Goal: Transaction & Acquisition: Purchase product/service

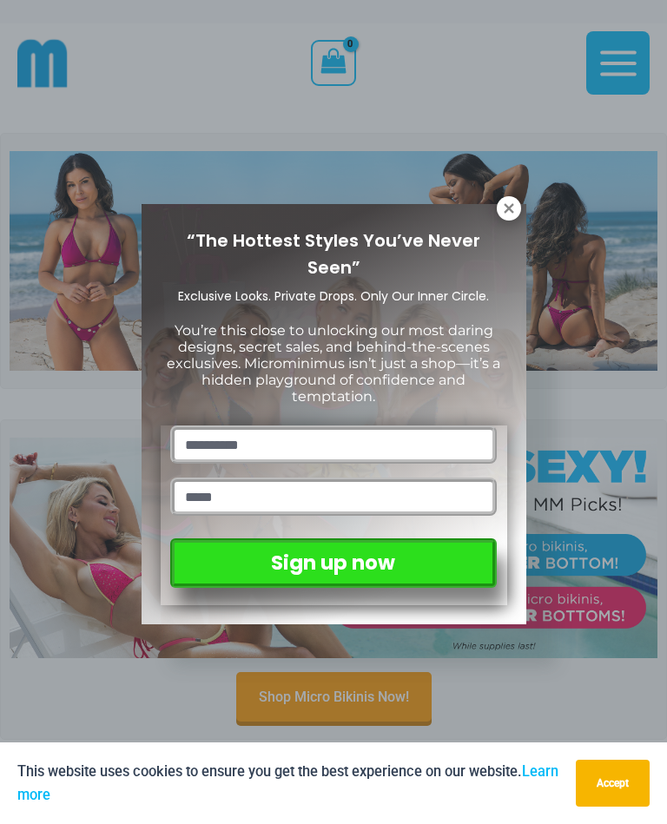
click at [503, 212] on icon at bounding box center [508, 208] width 10 height 10
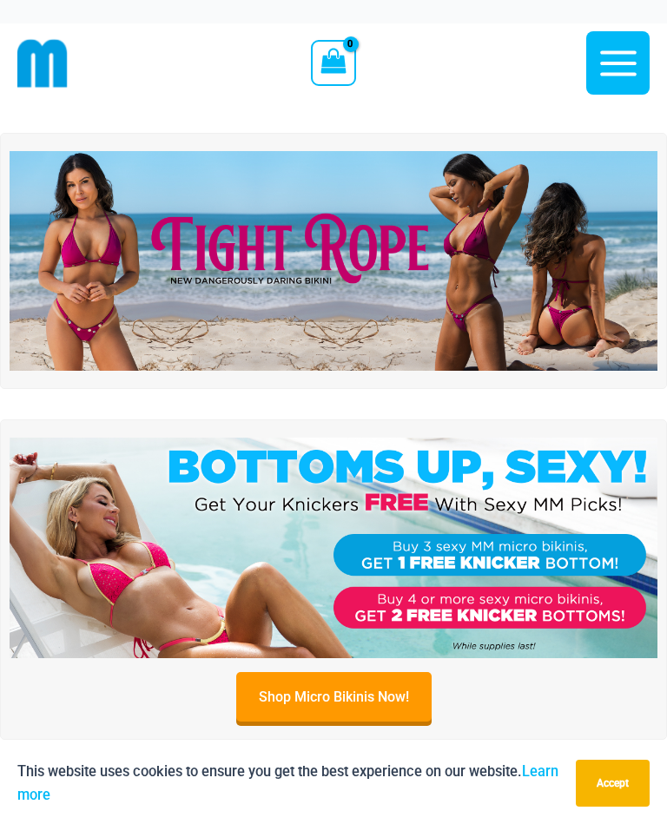
click at [373, 705] on link "Shop Micro Bikinis Now!" at bounding box center [333, 696] width 195 height 49
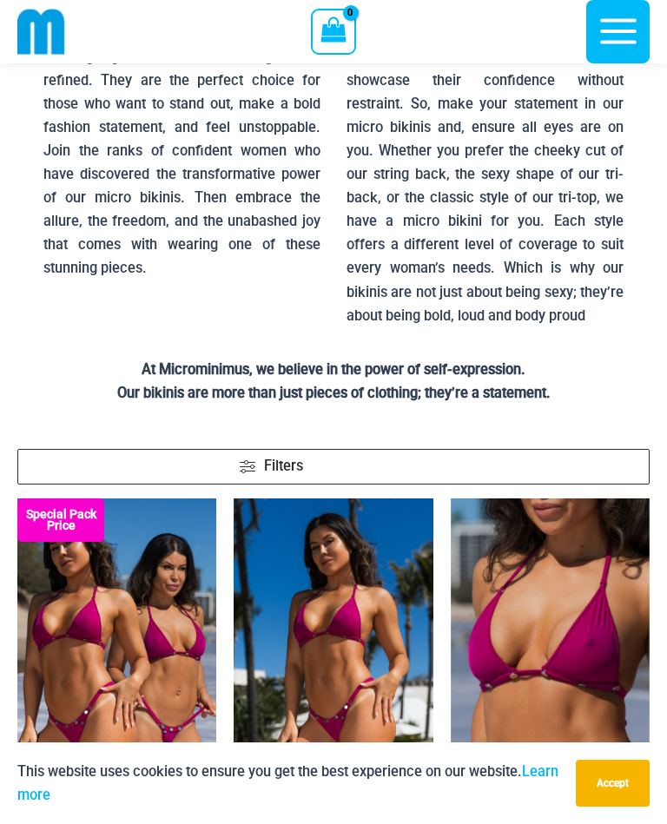
scroll to position [157, 0]
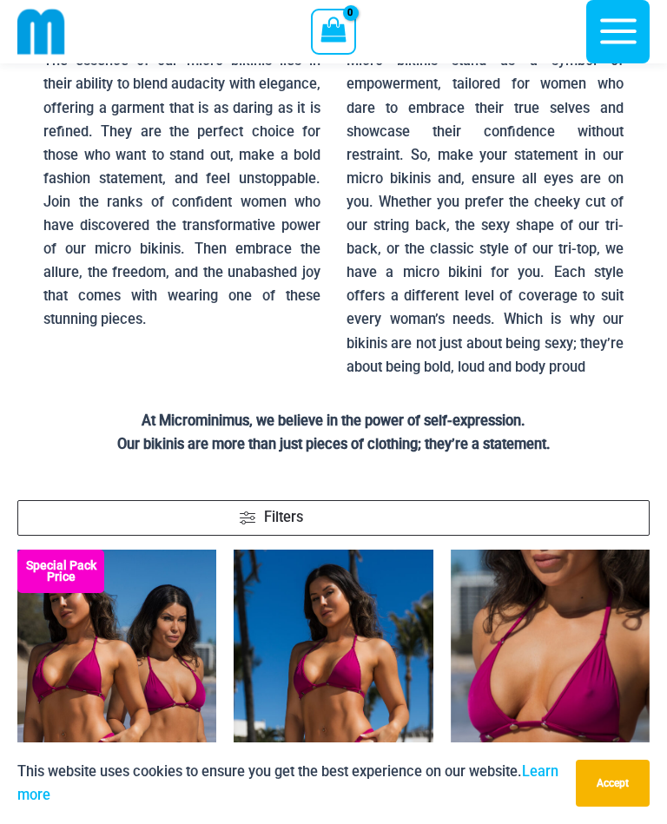
click at [625, 806] on button "Accept" at bounding box center [612, 782] width 74 height 47
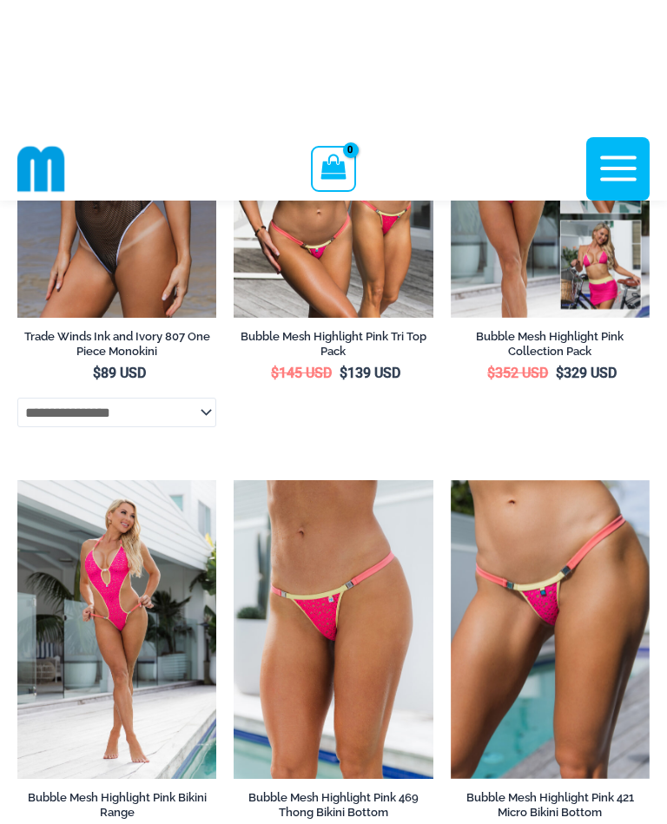
scroll to position [2187, 0]
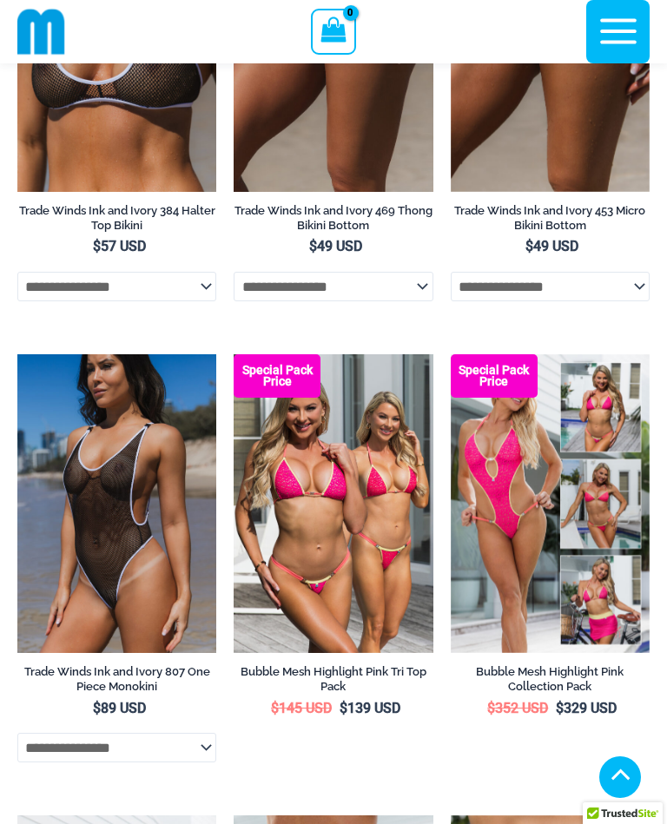
click at [624, 36] on icon "button" at bounding box center [617, 31] width 43 height 43
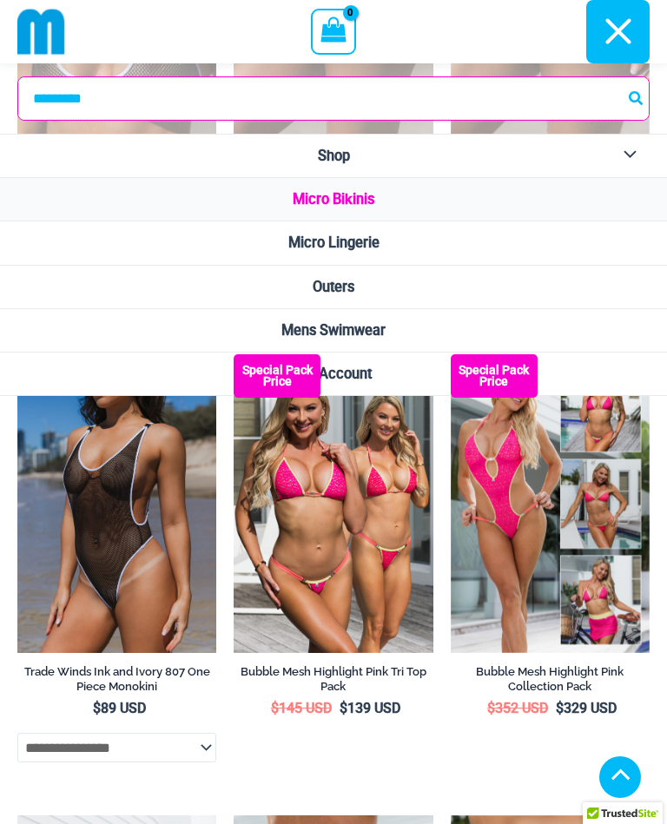
click at [358, 99] on input "Search for:" at bounding box center [333, 98] width 630 height 43
click at [358, 98] on input "Search for:" at bounding box center [333, 98] width 630 height 43
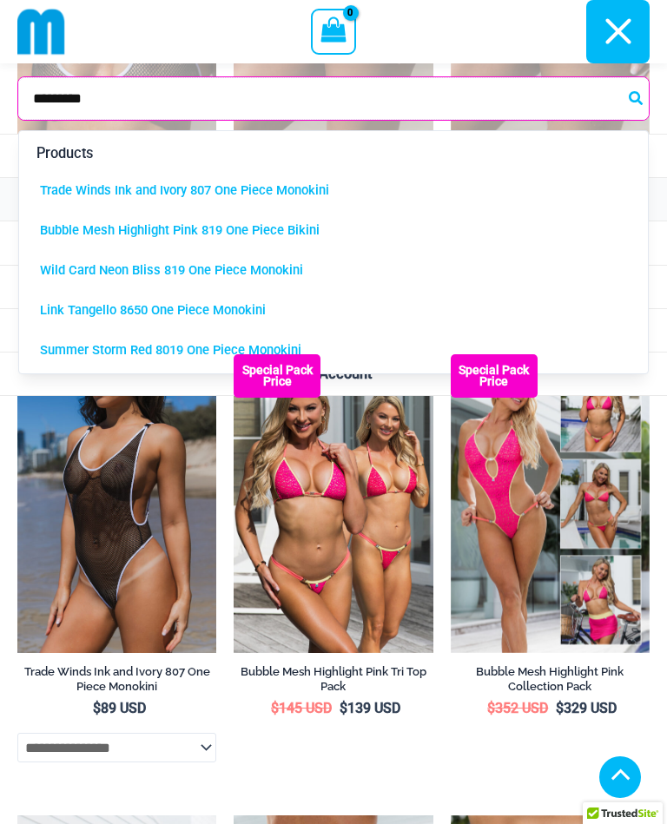
type input "*********"
click at [636, 98] on button "Search" at bounding box center [636, 98] width 23 height 43
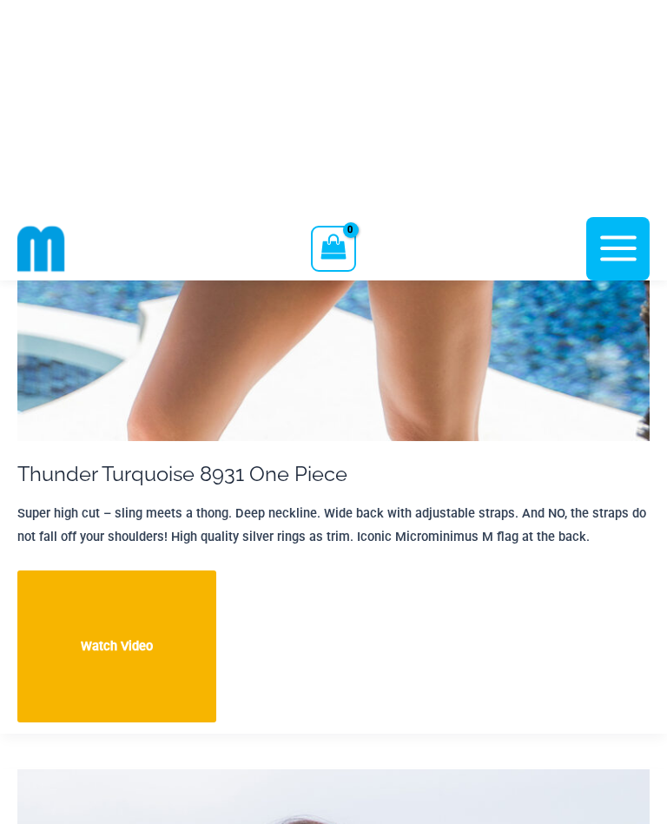
scroll to position [19278, 0]
